Goal: Task Accomplishment & Management: Use online tool/utility

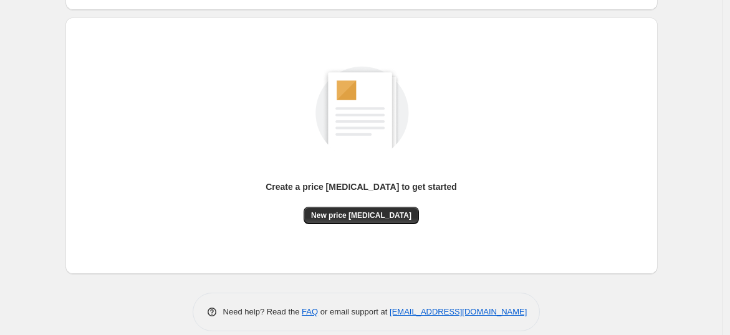
scroll to position [131, 0]
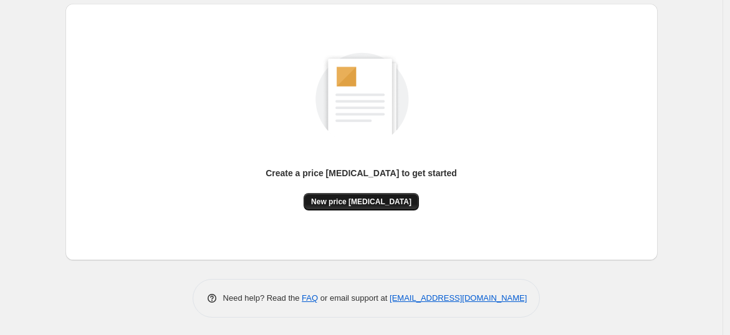
click at [379, 205] on span "New price [MEDICAL_DATA]" at bounding box center [361, 202] width 100 height 10
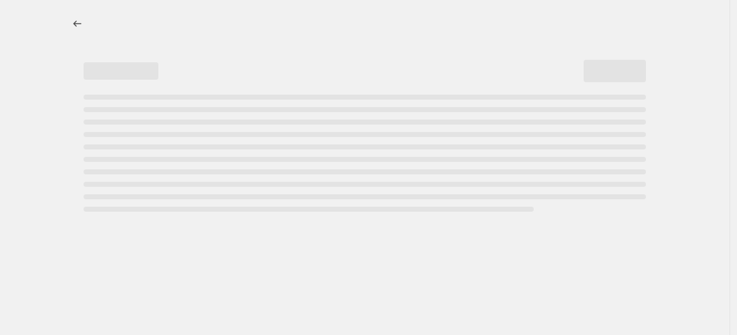
select select "percentage"
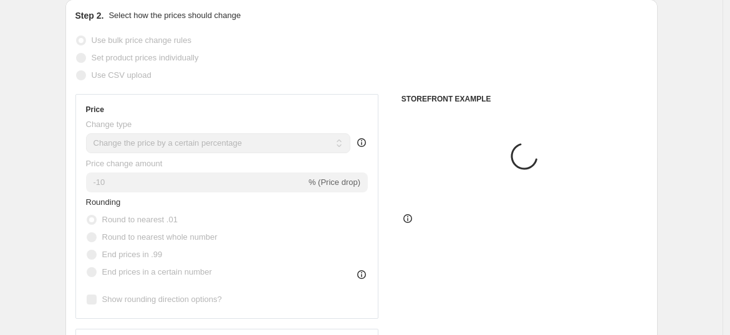
scroll to position [138, 0]
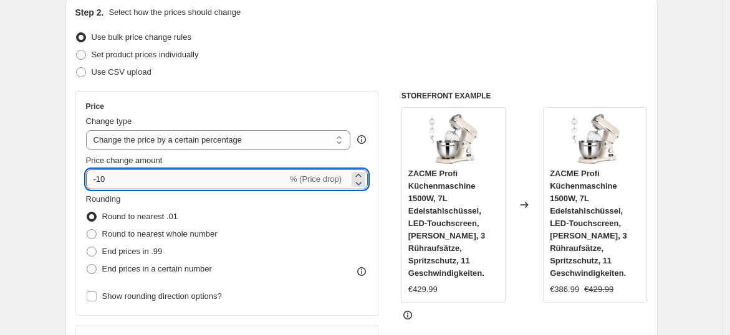
click at [245, 182] on input "-10" at bounding box center [186, 180] width 201 height 20
type input "-1"
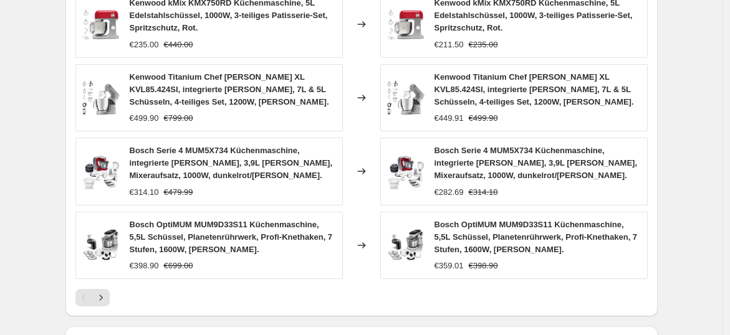
scroll to position [990, 0]
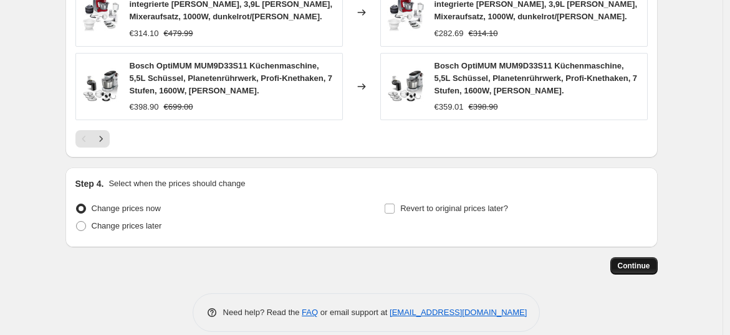
type input "-35"
click at [643, 261] on span "Continue" at bounding box center [634, 266] width 32 height 10
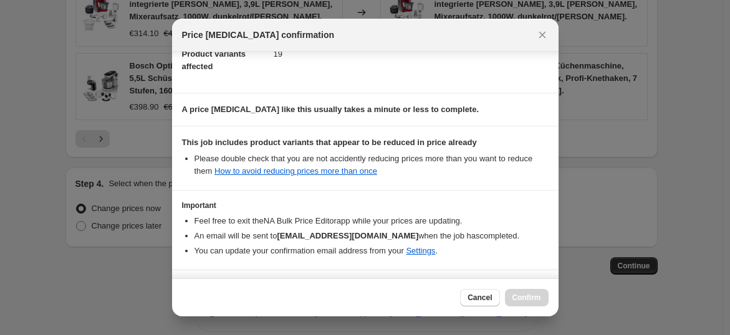
scroll to position [188, 0]
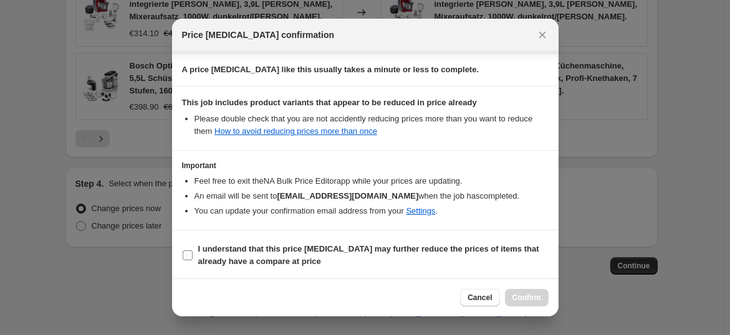
click at [456, 257] on span "I understand that this price [MEDICAL_DATA] may further reduce the prices of it…" at bounding box center [373, 255] width 350 height 25
click at [193, 257] on input "I understand that this price [MEDICAL_DATA] may further reduce the prices of it…" at bounding box center [188, 256] width 10 height 10
checkbox input "true"
drag, startPoint x: 505, startPoint y: 273, endPoint x: 536, endPoint y: 327, distance: 61.7
click at [510, 289] on div "Price [MEDICAL_DATA] confirmation Confirmation for 7. Okt. 2025, 20:16:18 Price…" at bounding box center [365, 168] width 386 height 298
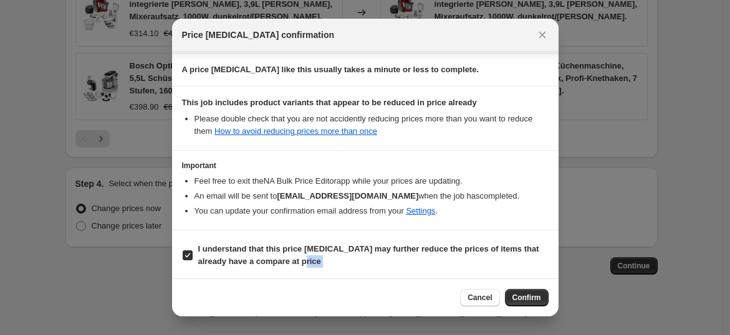
click at [536, 327] on div at bounding box center [365, 167] width 730 height 335
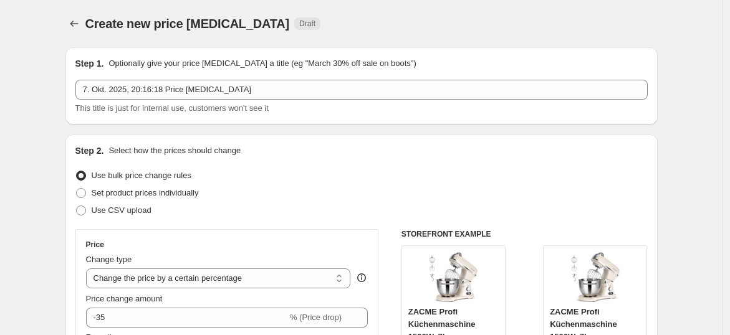
scroll to position [990, 0]
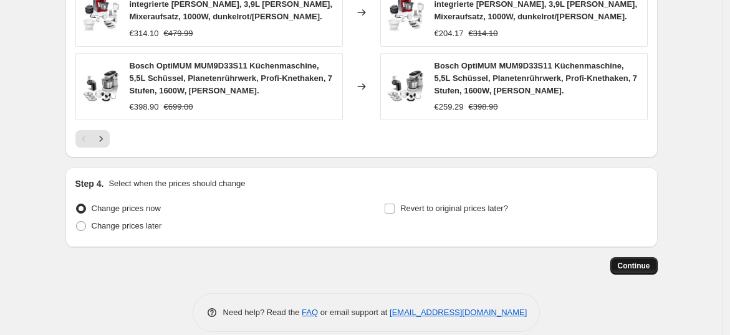
click at [656, 257] on button "Continue" at bounding box center [633, 265] width 47 height 17
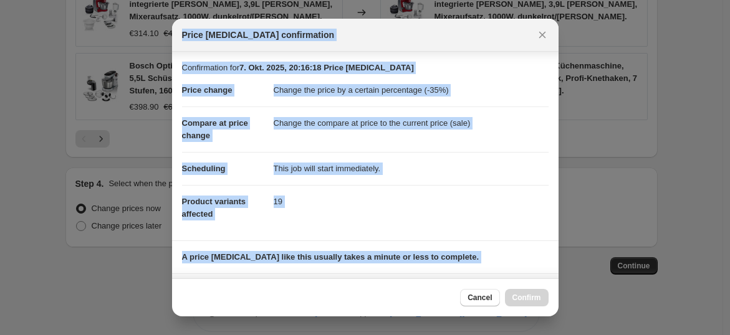
scroll to position [188, 0]
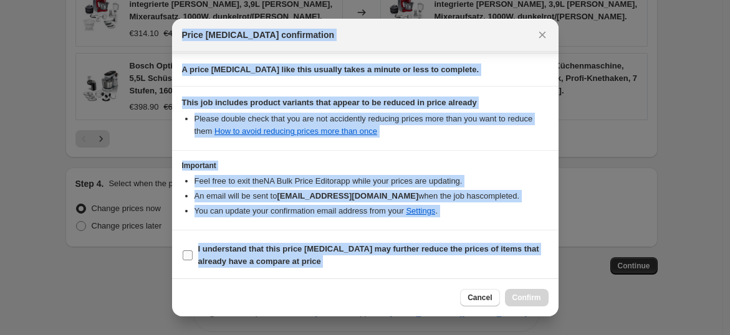
click at [454, 250] on b "I understand that this price [MEDICAL_DATA] may further reduce the prices of it…" at bounding box center [368, 255] width 341 height 22
click at [193, 251] on input "I understand that this price [MEDICAL_DATA] may further reduce the prices of it…" at bounding box center [188, 256] width 10 height 10
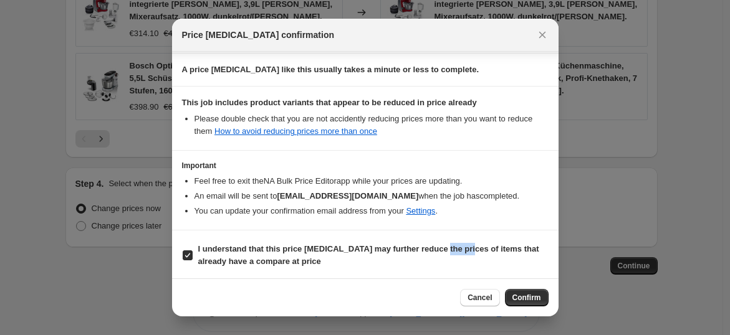
click at [454, 250] on b "I understand that this price [MEDICAL_DATA] may further reduce the prices of it…" at bounding box center [368, 255] width 341 height 22
click at [193, 251] on input "I understand that this price [MEDICAL_DATA] may further reduce the prices of it…" at bounding box center [188, 256] width 10 height 10
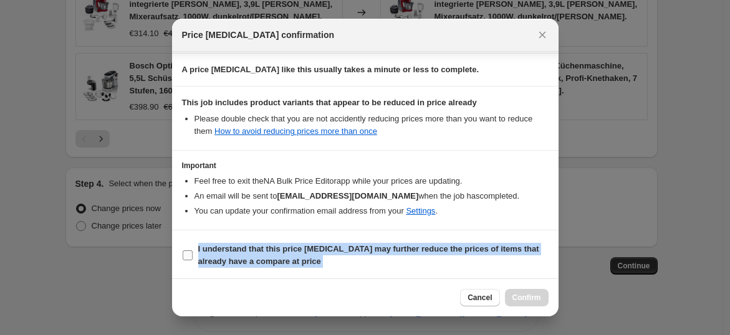
click at [454, 250] on b "I understand that this price [MEDICAL_DATA] may further reduce the prices of it…" at bounding box center [368, 255] width 341 height 22
click at [193, 251] on input "I understand that this price [MEDICAL_DATA] may further reduce the prices of it…" at bounding box center [188, 256] width 10 height 10
checkbox input "true"
click at [515, 298] on span "Confirm" at bounding box center [526, 298] width 29 height 10
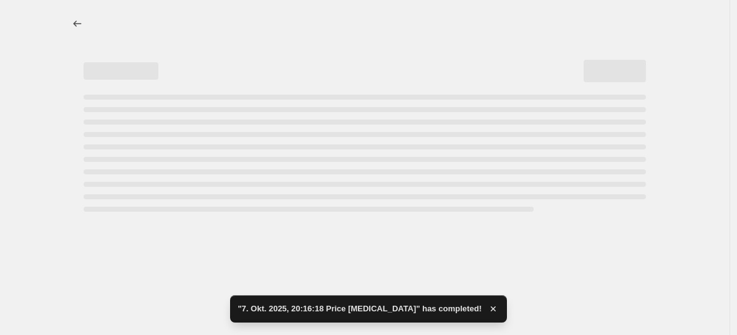
select select "percentage"
